Goal: Transaction & Acquisition: Purchase product/service

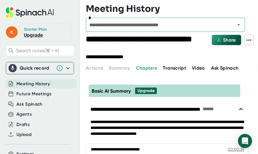
click at [249, 40] on icon at bounding box center [249, 39] width 5 height 1
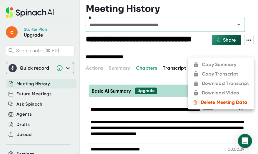
click at [224, 64] on ul "Copy Summary Copy Transcript Download Transcript Download Video Delete Meeting …" at bounding box center [222, 83] width 66 height 52
click at [201, 54] on div at bounding box center [129, 77] width 258 height 154
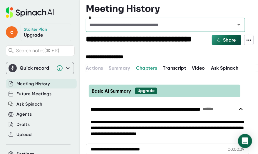
click at [35, 36] on link "Upgrade" at bounding box center [33, 35] width 19 height 6
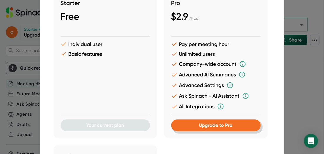
click at [223, 128] on button "Upgrade to Pro" at bounding box center [215, 125] width 89 height 12
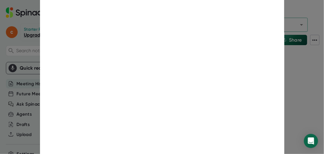
scroll to position [154, 0]
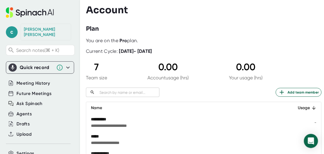
click at [246, 33] on div at bounding box center [205, 35] width 238 height 4
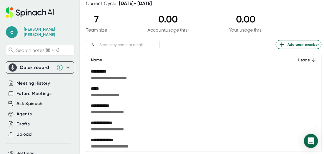
scroll to position [35, 0]
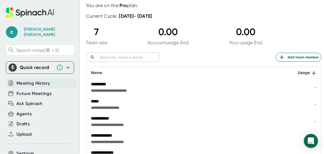
click at [36, 80] on span "Meeting History" at bounding box center [33, 83] width 34 height 7
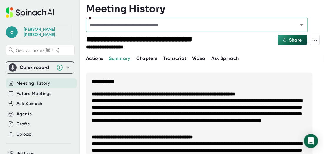
click at [317, 40] on icon at bounding box center [314, 39] width 7 height 7
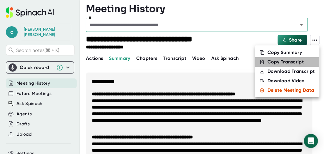
click at [289, 63] on div "Copy Transcript" at bounding box center [286, 62] width 36 height 6
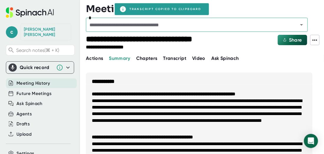
click at [315, 41] on icon at bounding box center [314, 39] width 7 height 7
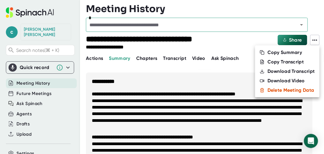
drag, startPoint x: 280, startPoint y: 80, endPoint x: 276, endPoint y: 71, distance: 9.8
click at [276, 71] on ul "Copy Summary Copy Transcript Download Transcript Download Video Delete Meeting …" at bounding box center [287, 71] width 64 height 52
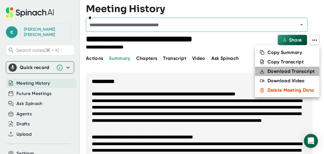
click at [276, 71] on div "Download Transcript" at bounding box center [291, 71] width 47 height 6
